Goal: Task Accomplishment & Management: Use online tool/utility

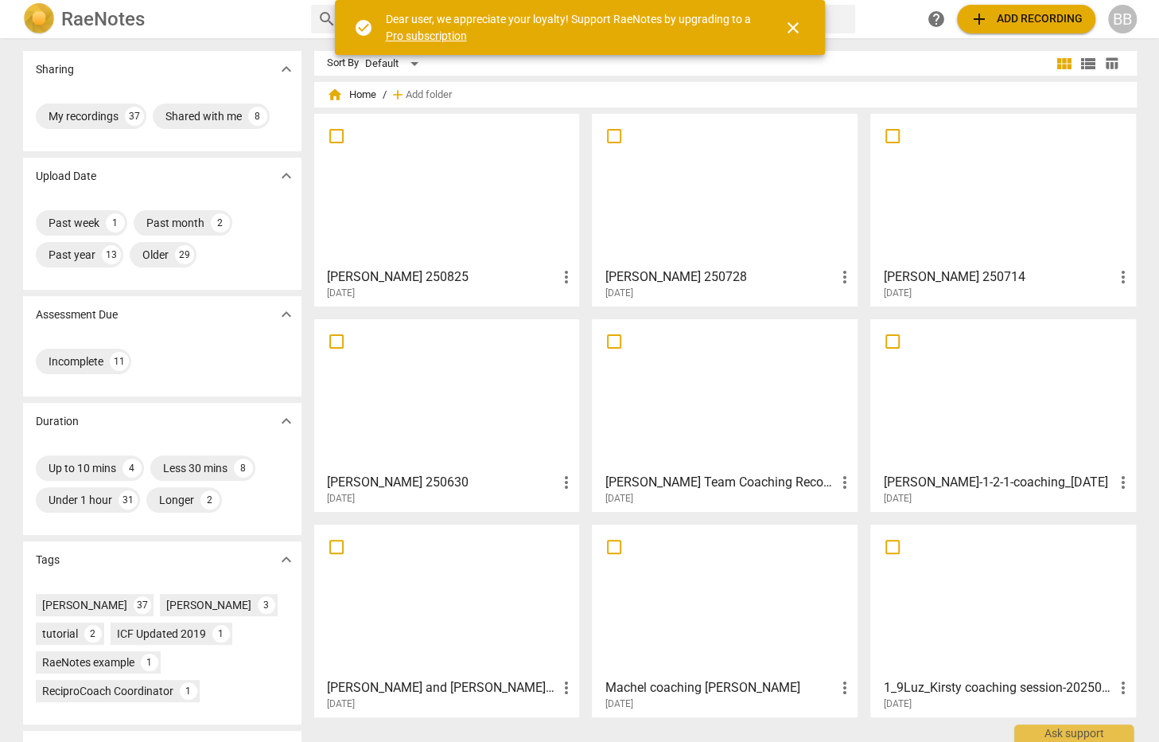
drag, startPoint x: 0, startPoint y: 0, endPoint x: 458, endPoint y: 204, distance: 501.9
click at [458, 204] on div at bounding box center [447, 189] width 255 height 141
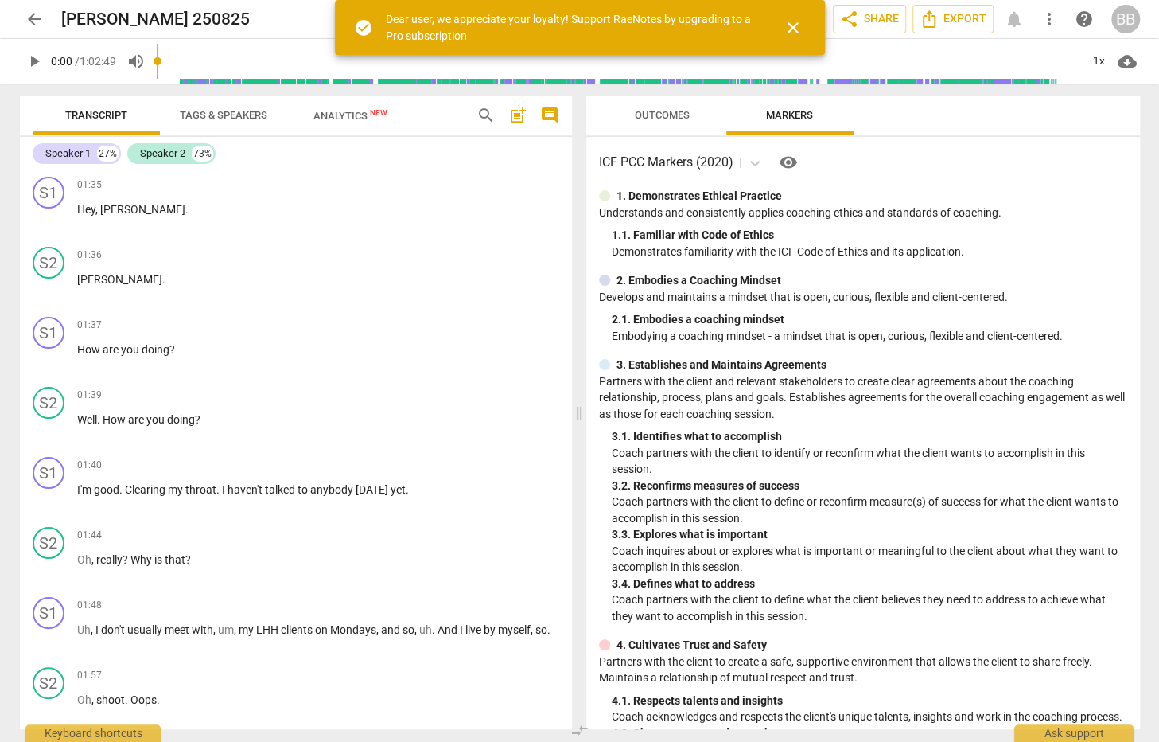
click at [227, 111] on span "Tags & Speakers" at bounding box center [224, 115] width 88 height 12
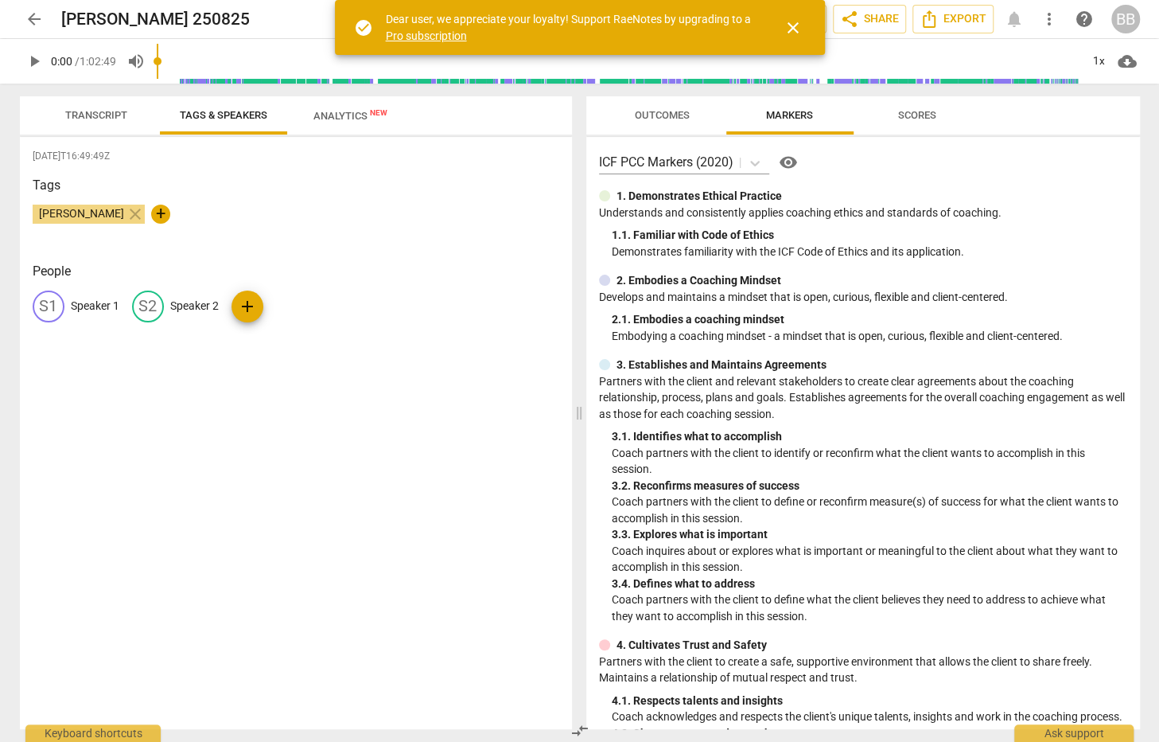
click at [88, 306] on p "Speaker 1" at bounding box center [95, 306] width 49 height 17
type input "[PERSON_NAME]"
click at [279, 298] on p "Speaker 2" at bounding box center [298, 306] width 49 height 17
type input "[PERSON_NAME]"
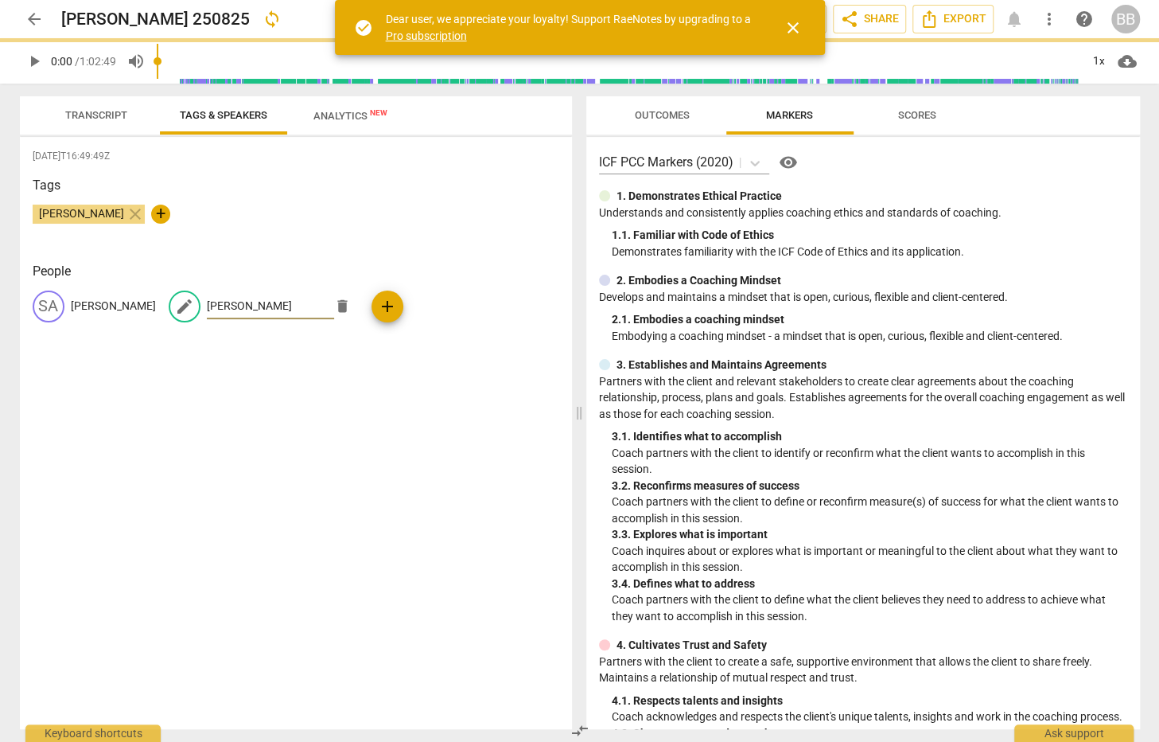
click at [95, 120] on span "Transcript" at bounding box center [96, 115] width 62 height 12
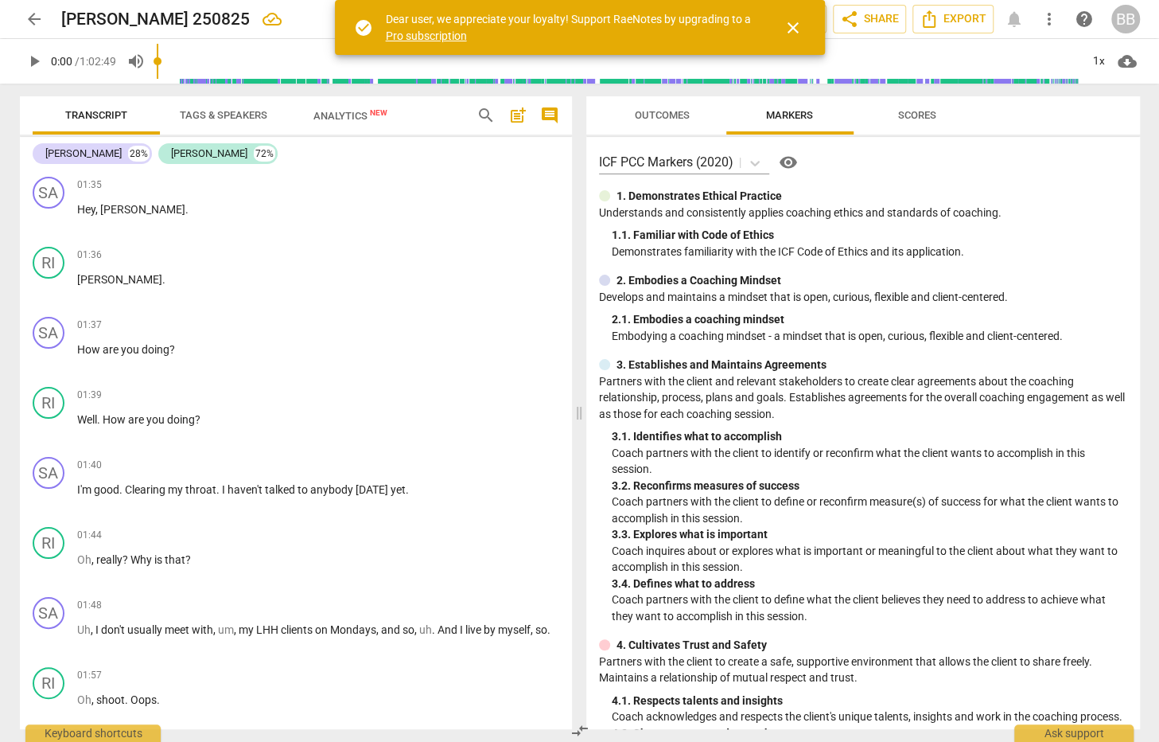
click at [796, 24] on span "close" at bounding box center [793, 27] width 19 height 19
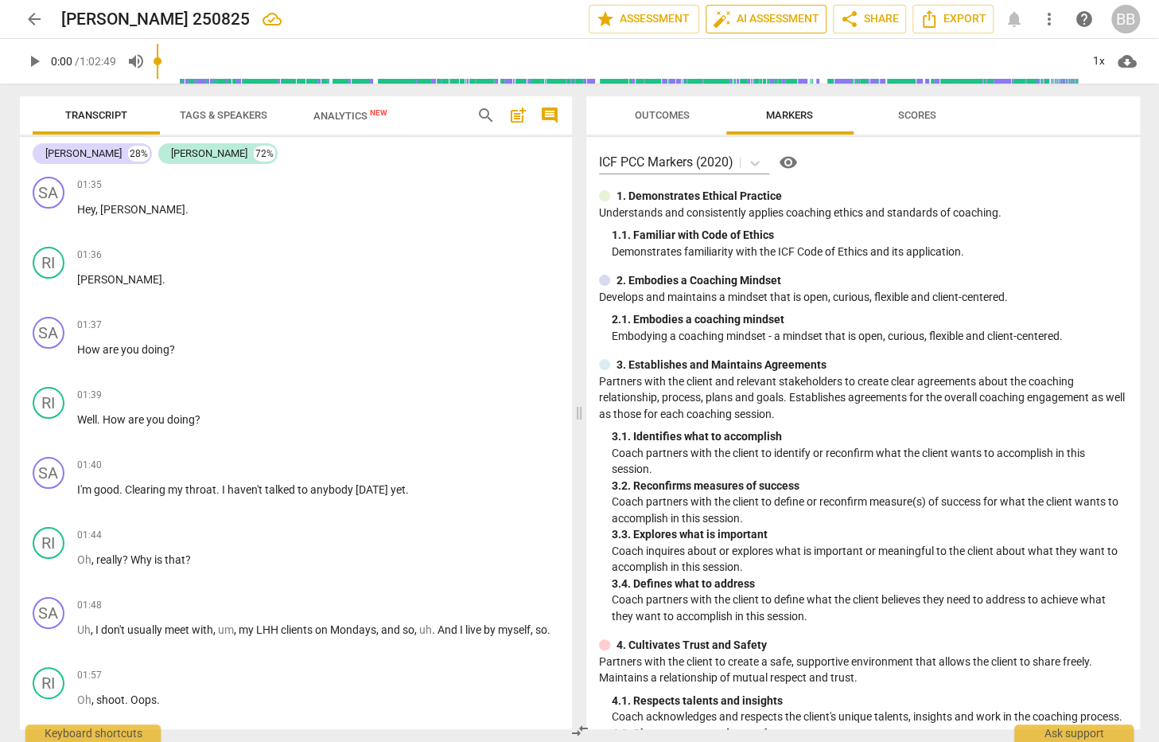
click at [759, 23] on span "auto_fix_high AI Assessment" at bounding box center [766, 19] width 107 height 19
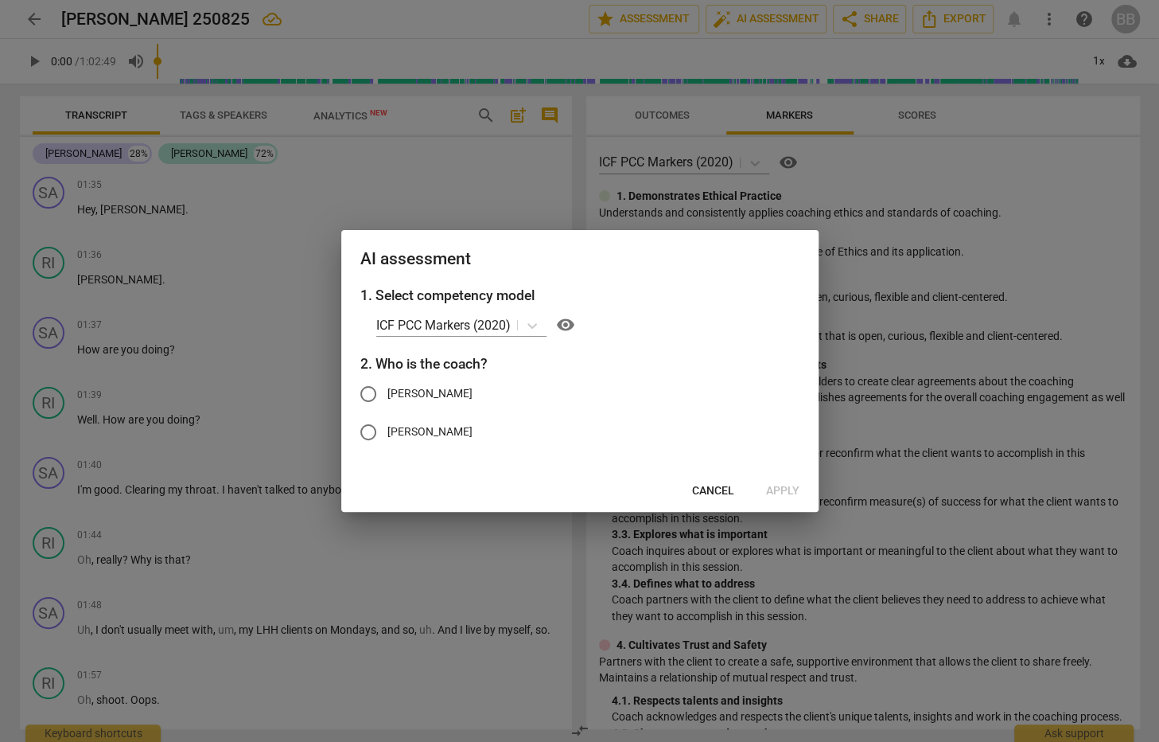
click at [405, 391] on span "[PERSON_NAME]" at bounding box center [429, 393] width 85 height 17
click at [387, 391] on input "[PERSON_NAME]" at bounding box center [368, 394] width 38 height 38
radio input "true"
click at [782, 493] on span "Apply" at bounding box center [782, 491] width 33 height 16
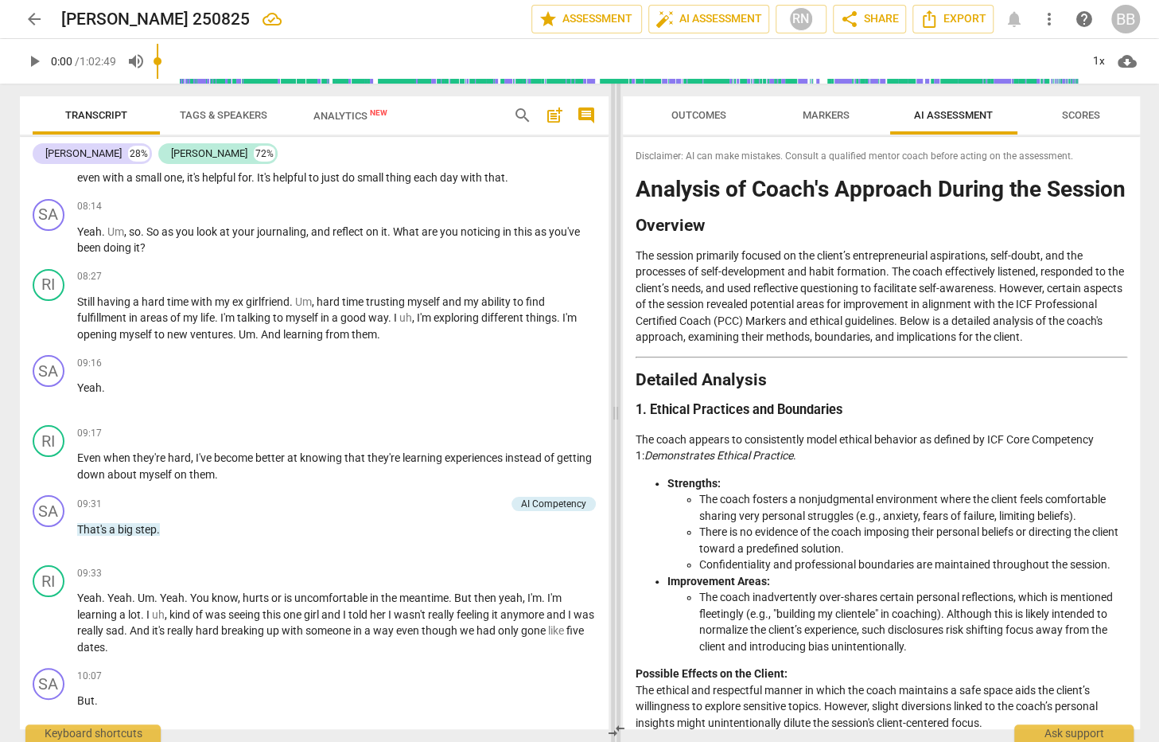
scroll to position [3464, 0]
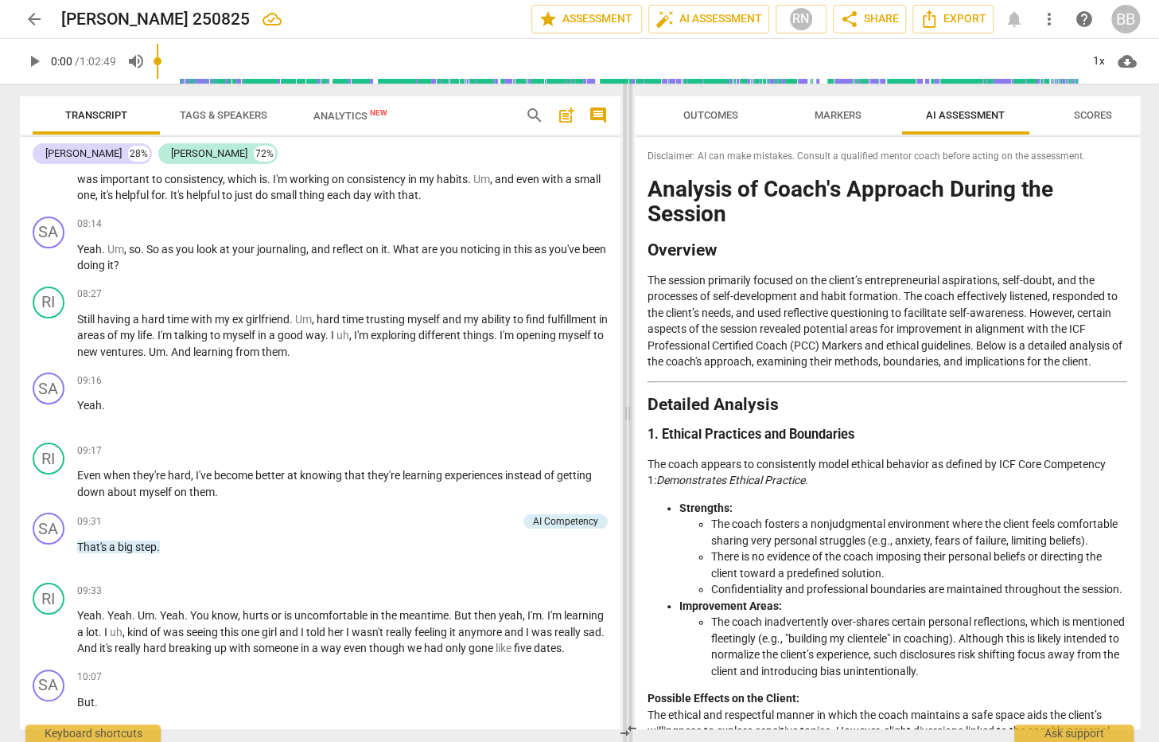
drag, startPoint x: 580, startPoint y: 407, endPoint x: 629, endPoint y: 403, distance: 48.6
click at [629, 403] on span at bounding box center [628, 413] width 10 height 658
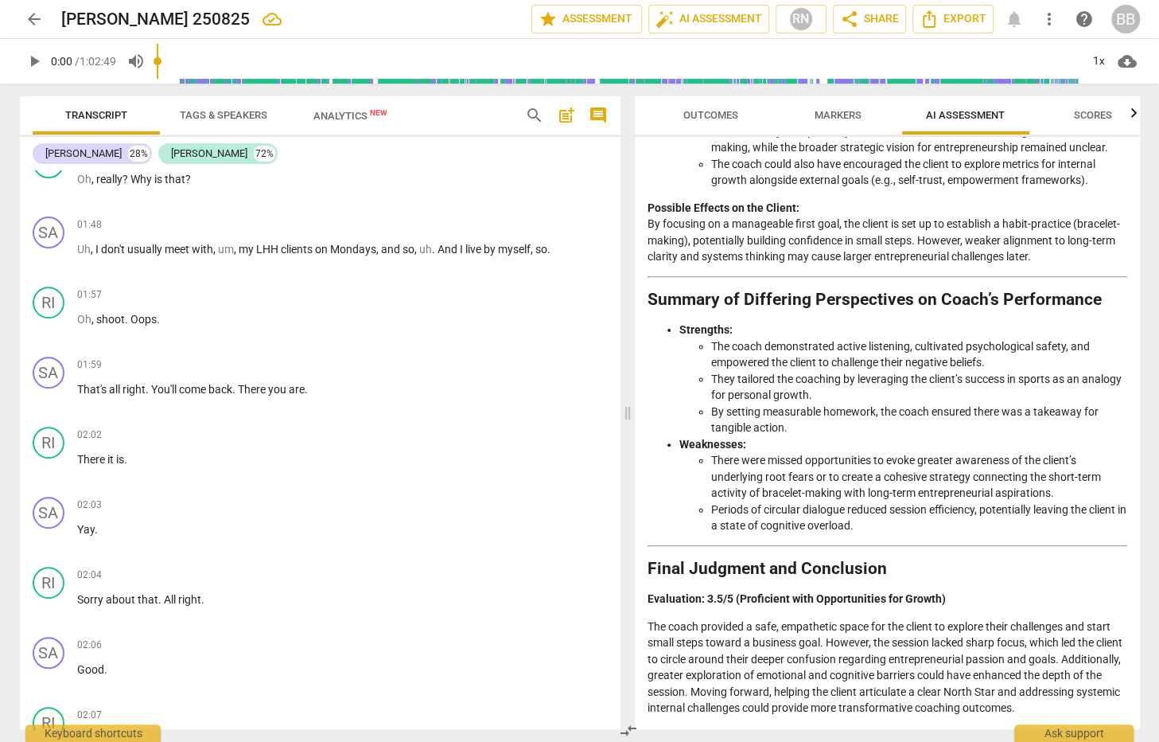
scroll to position [0, 0]
